Goal: Transaction & Acquisition: Purchase product/service

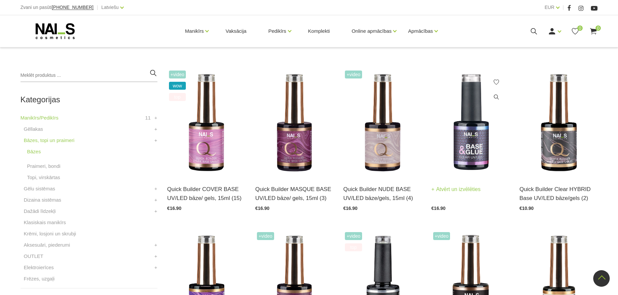
scroll to position [135, 0]
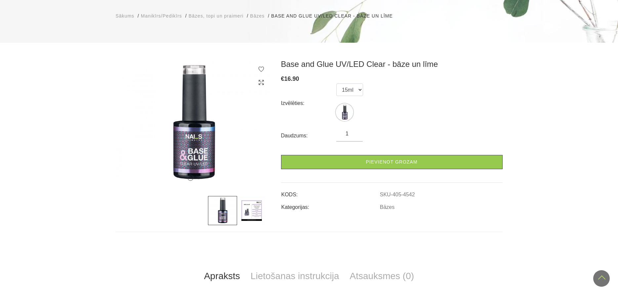
scroll to position [33, 0]
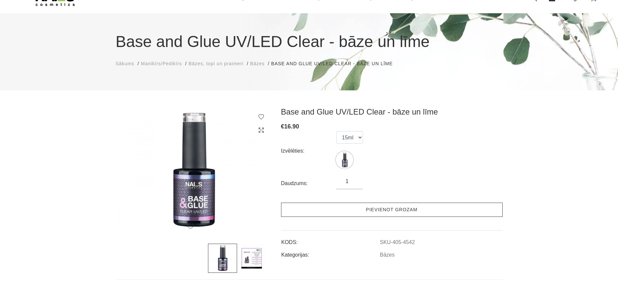
click at [401, 212] on link "Pievienot grozam" at bounding box center [392, 209] width 222 height 14
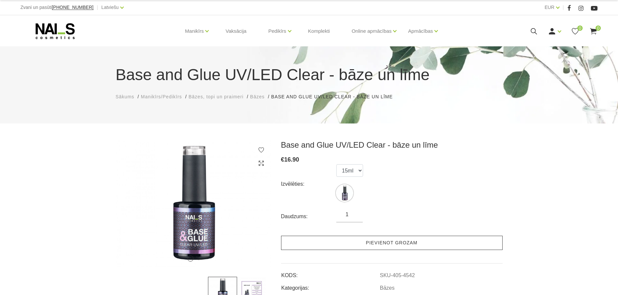
click at [418, 242] on link "Pievienot grozam" at bounding box center [392, 243] width 222 height 14
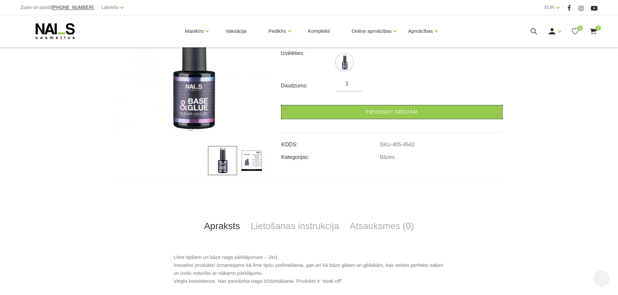
scroll to position [232, 0]
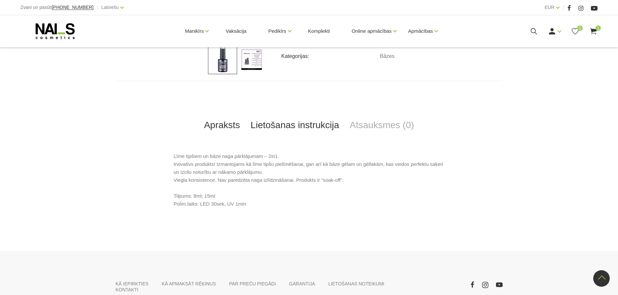
click at [300, 125] on link "Lietošanas instrukcija" at bounding box center [294, 125] width 99 height 22
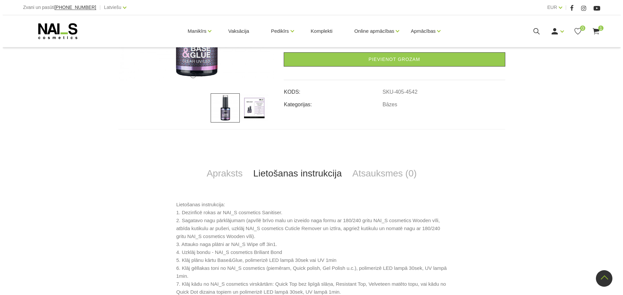
scroll to position [132, 0]
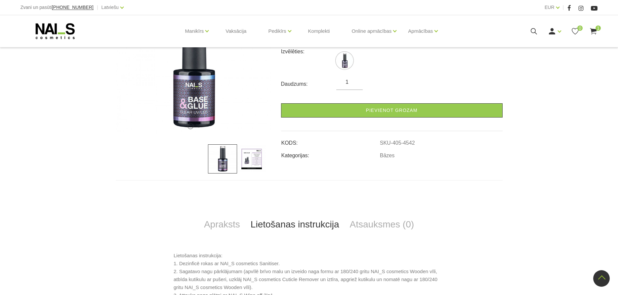
click at [597, 32] on icon at bounding box center [594, 31] width 8 height 8
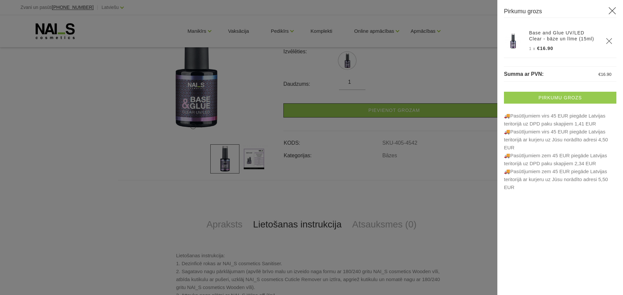
click at [553, 96] on link "Pirkumu grozs" at bounding box center [560, 98] width 112 height 12
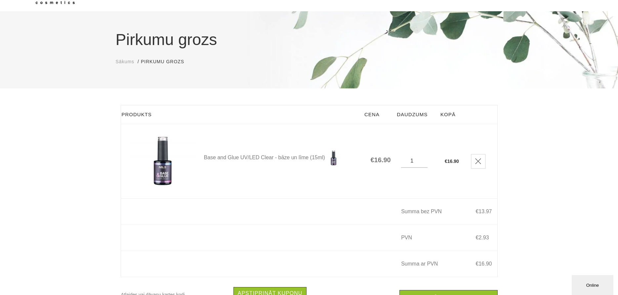
scroll to position [66, 0]
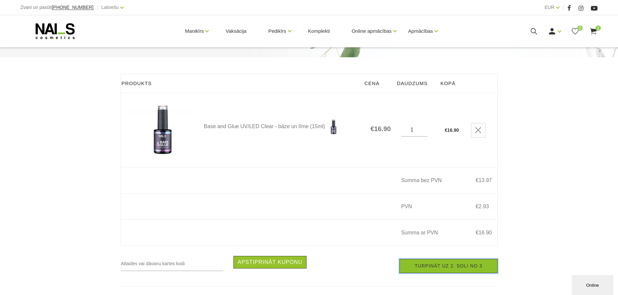
click at [439, 268] on link "Turpināt uz 2. soli no 3" at bounding box center [449, 266] width 98 height 14
